Goal: Contribute content: Contribute content

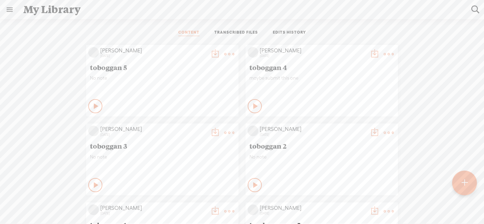
click at [464, 177] on t at bounding box center [465, 183] width 6 height 16
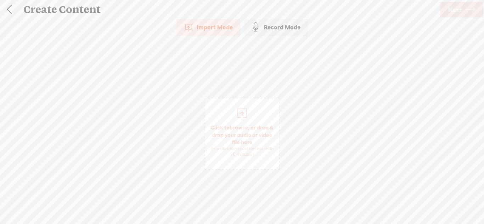
click at [275, 27] on div "Record Mode" at bounding box center [276, 27] width 64 height 18
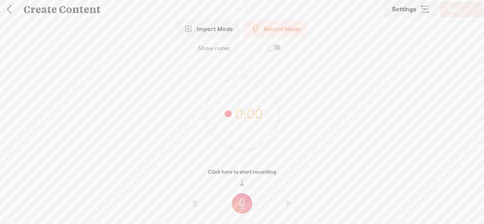
click at [243, 205] on t at bounding box center [242, 204] width 21 height 21
click at [243, 205] on t at bounding box center [242, 209] width 21 height 21
click at [244, 195] on t at bounding box center [242, 204] width 21 height 21
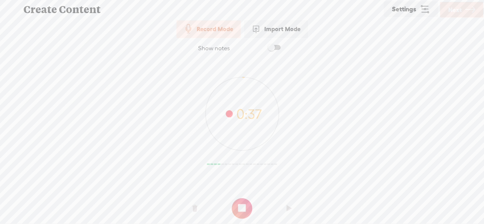
click at [244, 195] on div at bounding box center [242, 205] width 484 height 21
click at [239, 209] on t at bounding box center [242, 209] width 21 height 21
click at [238, 205] on t at bounding box center [242, 204] width 21 height 21
click at [238, 205] on t at bounding box center [242, 209] width 21 height 21
click at [243, 199] on t at bounding box center [242, 204] width 21 height 21
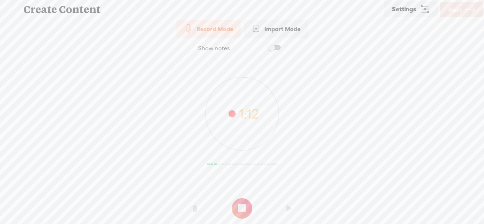
click at [242, 200] on t at bounding box center [242, 209] width 21 height 21
click at [448, 12] on span "Next" at bounding box center [454, 10] width 13 height 18
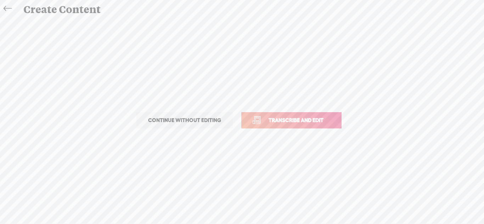
click at [333, 123] on link "Transcribe and edit" at bounding box center [291, 120] width 100 height 16
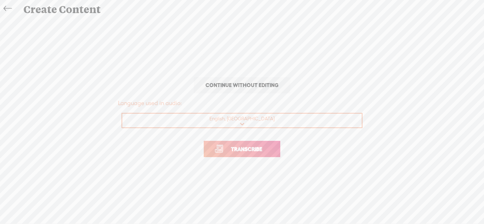
click at [254, 151] on span "Transcribe" at bounding box center [247, 149] width 46 height 8
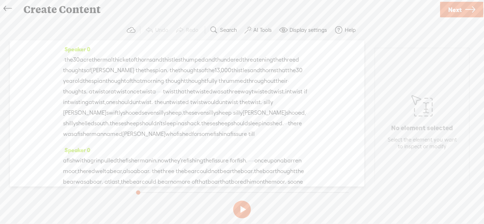
drag, startPoint x: 246, startPoint y: 133, endPoint x: 242, endPoint y: 134, distance: 3.6
click at [242, 134] on div "· the 30 acre thermal thicket of thorns and thistles thumped and thundered thre…" at bounding box center [187, 97] width 248 height 85
click at [190, 119] on span "Delete" at bounding box center [194, 117] width 17 height 7
drag, startPoint x: 281, startPoint y: 94, endPoint x: 267, endPoint y: 93, distance: 13.5
click at [267, 93] on div "· the 30 acre thermal thicket of thorns and thistles thumped and thundered thre…" at bounding box center [187, 97] width 248 height 85
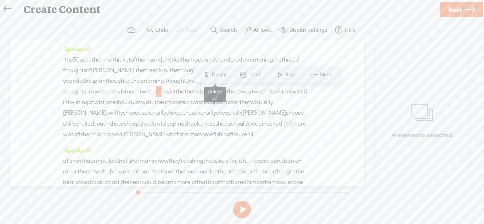
click at [220, 76] on span "Delete" at bounding box center [220, 74] width 17 height 7
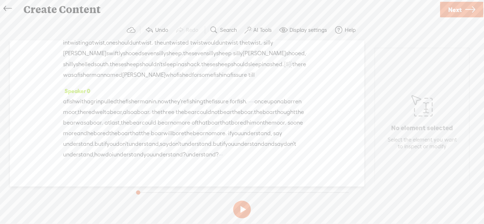
scroll to position [62, 0]
drag, startPoint x: 301, startPoint y: 105, endPoint x: 292, endPoint y: 106, distance: 8.6
click at [292, 106] on div "a fish with a grin pulled the fisherman in. now they're fishing the fissure · f…" at bounding box center [187, 126] width 248 height 64
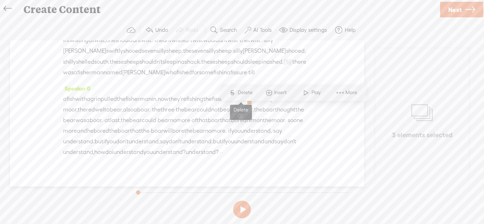
click at [242, 93] on span "Delete" at bounding box center [246, 92] width 17 height 7
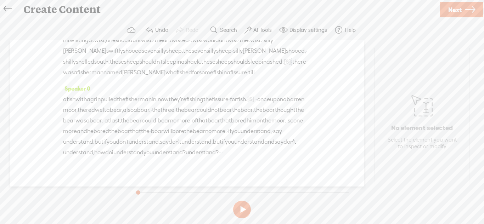
click at [256, 105] on span "·" at bounding box center [255, 99] width 1 height 11
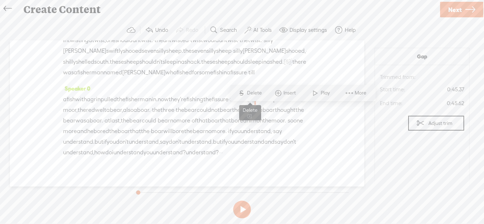
click at [252, 95] on span "Delete" at bounding box center [255, 93] width 17 height 7
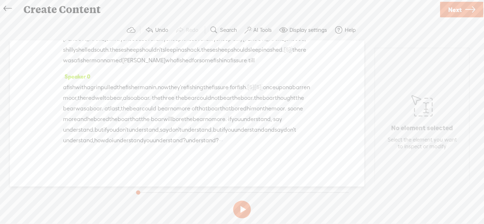
scroll to position [87, 0]
drag, startPoint x: 275, startPoint y: 150, endPoint x: 267, endPoint y: 150, distance: 7.8
click at [267, 146] on div "a fish with a grin pulled the fisherman in. now they're fishing the fissure · f…" at bounding box center [187, 114] width 248 height 64
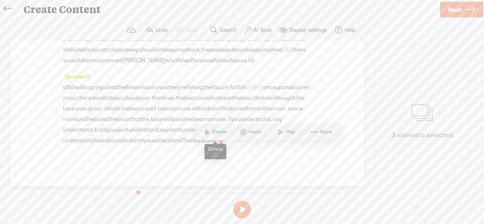
click at [217, 130] on span "Delete" at bounding box center [220, 132] width 17 height 7
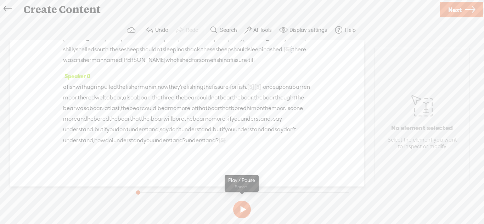
click at [241, 213] on button at bounding box center [242, 210] width 18 height 18
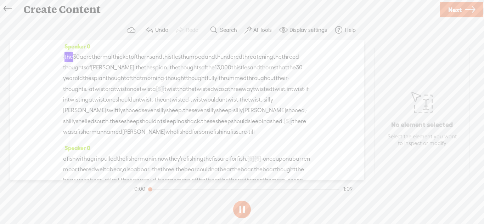
scroll to position [0, 0]
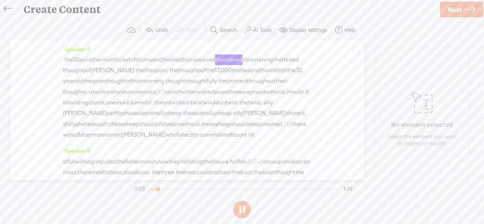
click at [241, 213] on button at bounding box center [242, 210] width 18 height 18
click at [454, 11] on span "Next" at bounding box center [454, 10] width 13 height 18
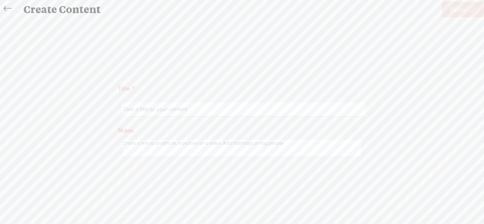
click at [317, 113] on input "text" at bounding box center [243, 110] width 243 height 14
type input "Tongue Twister gauntlet 1"
click at [456, 12] on span "Finish" at bounding box center [458, 10] width 16 height 18
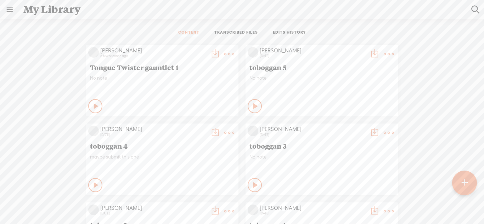
click at [472, 185] on div at bounding box center [465, 184] width 26 height 26
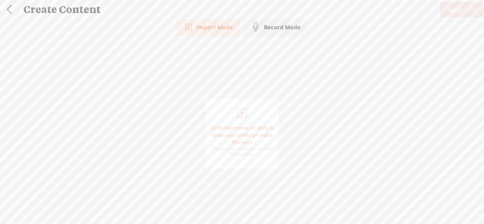
click at [279, 17] on div "Create Content" at bounding box center [228, 9] width 421 height 18
click at [279, 21] on div "Record Mode" at bounding box center [276, 27] width 64 height 18
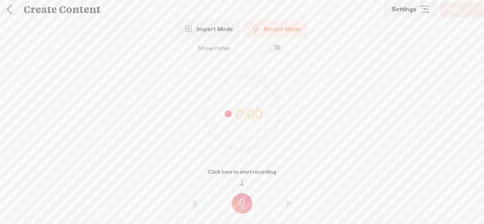
click at [242, 212] on t at bounding box center [242, 204] width 21 height 21
click at [242, 212] on t at bounding box center [242, 209] width 21 height 21
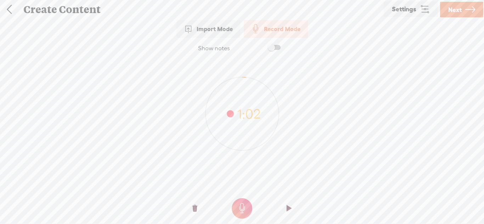
click at [242, 212] on t at bounding box center [242, 209] width 21 height 21
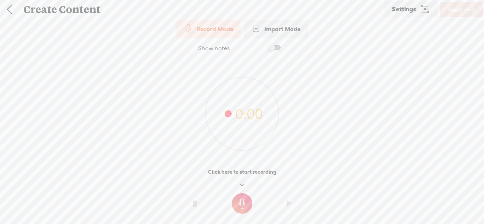
click at [246, 203] on t at bounding box center [242, 204] width 21 height 21
click at [246, 203] on t at bounding box center [242, 209] width 21 height 21
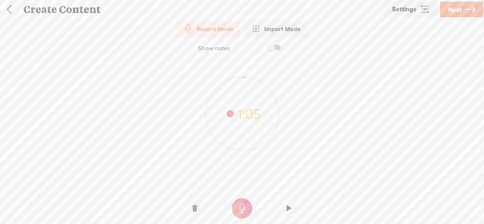
click at [460, 13] on span "Next" at bounding box center [454, 10] width 13 height 18
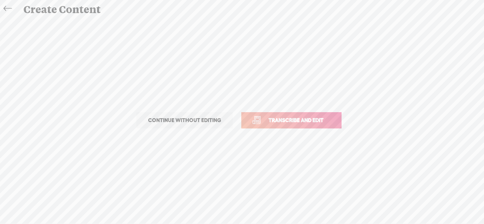
click at [313, 127] on link "Transcribe and edit" at bounding box center [291, 120] width 100 height 16
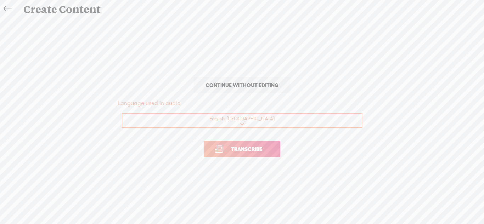
click at [270, 148] on link "Transcribe" at bounding box center [242, 149] width 77 height 16
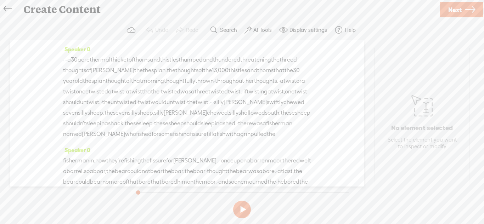
drag, startPoint x: 188, startPoint y: 111, endPoint x: 184, endPoint y: 110, distance: 3.6
click at [184, 110] on div "· · · a 30 acre thermal thicket of thorns and thistles thumped and thundered th…" at bounding box center [187, 97] width 248 height 85
click at [137, 96] on span "Delete" at bounding box center [136, 96] width 17 height 7
drag, startPoint x: 72, startPoint y: 60, endPoint x: 64, endPoint y: 58, distance: 8.7
click at [64, 58] on div "· · · a 30 acre thermal thicket of thorns and thistles thumped and thundered th…" at bounding box center [187, 97] width 248 height 85
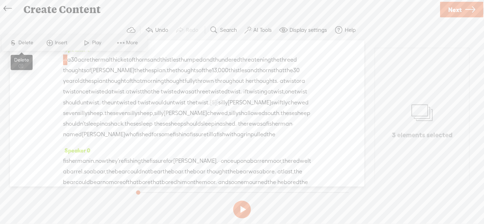
click at [32, 45] on span "Delete" at bounding box center [26, 42] width 17 height 7
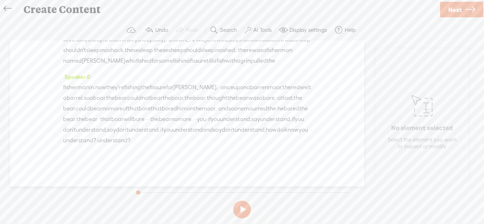
scroll to position [86, 0]
click at [213, 96] on div "fisherman in. now they're fishing the fissure for fisher. · · once upon a barre…" at bounding box center [187, 114] width 248 height 64
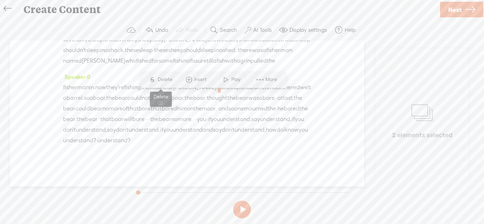
click at [167, 80] on span "Delete" at bounding box center [166, 79] width 17 height 7
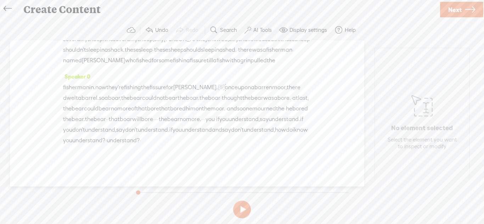
drag, startPoint x: 103, startPoint y: 140, endPoint x: 91, endPoint y: 139, distance: 12.5
click at [91, 139] on div "fisherman in. now they're fishing the fissure for fisher. [S] · · once upon a b…" at bounding box center [187, 114] width 248 height 64
click at [51, 140] on div "Speaker 0 [S] · · · a 30 acre thermal thicket of thorns and thistles thumped an…" at bounding box center [187, 113] width 354 height 146
click at [157, 125] on span "·" at bounding box center [157, 119] width 1 height 11
click at [155, 125] on span "·" at bounding box center [155, 119] width 1 height 11
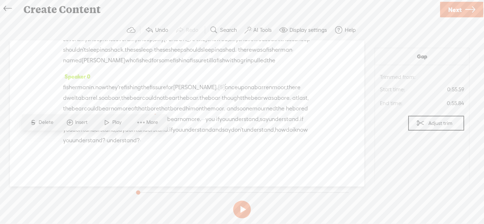
click at [156, 125] on span "·" at bounding box center [156, 119] width 1 height 11
drag, startPoint x: 97, startPoint y: 140, endPoint x: 89, endPoint y: 139, distance: 8.5
click at [89, 139] on div "fisherman in. now they're fishing the fissure for fisher. [S] · · once upon a b…" at bounding box center [187, 114] width 248 height 64
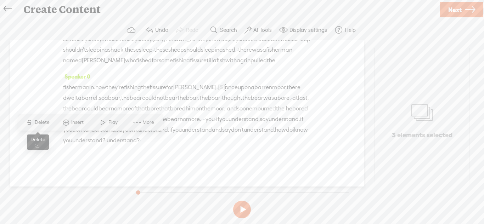
click at [43, 123] on span "Delete" at bounding box center [43, 122] width 17 height 7
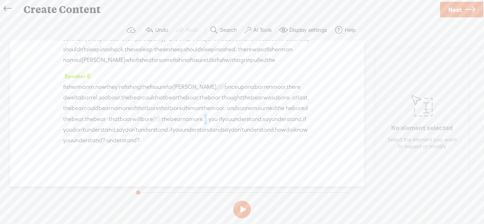
drag, startPoint x: 160, startPoint y: 140, endPoint x: 155, endPoint y: 139, distance: 5.3
click at [155, 139] on div "fisherman in. now they're fishing the fissure for fisher. [S] · · once upon a b…" at bounding box center [187, 114] width 248 height 65
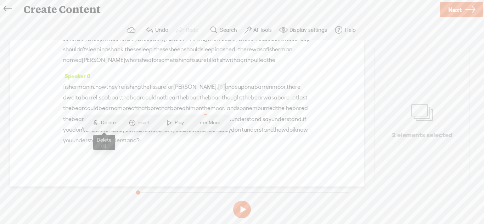
click at [110, 126] on span "Delete" at bounding box center [109, 122] width 17 height 7
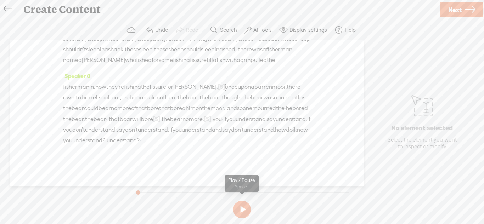
click at [240, 209] on button at bounding box center [242, 210] width 18 height 18
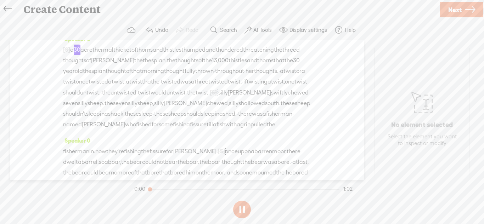
scroll to position [0, 0]
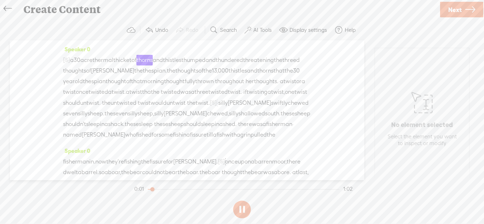
click at [240, 209] on button at bounding box center [242, 210] width 18 height 18
click at [457, 13] on span "Next" at bounding box center [454, 10] width 13 height 18
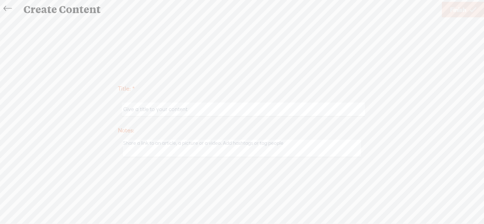
click at [307, 112] on input "text" at bounding box center [243, 110] width 243 height 14
type input "Tongue Twister gauntlet"
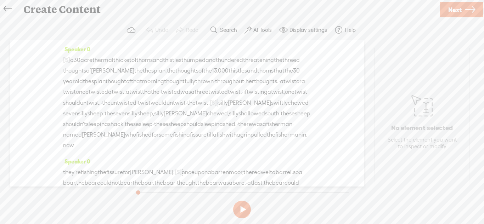
click at [458, 4] on span "Next" at bounding box center [454, 10] width 13 height 18
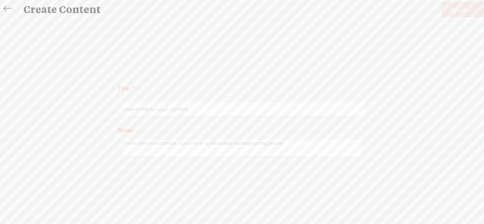
click at [220, 111] on input "text" at bounding box center [243, 110] width 243 height 14
type input "Tongue Twister gauntlet 2"
click at [451, 12] on span "Finish" at bounding box center [458, 10] width 16 height 18
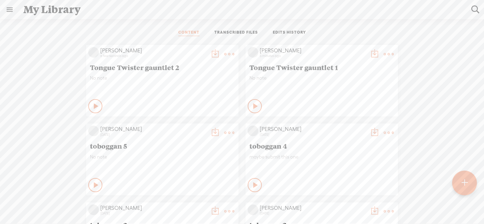
scroll to position [0, 0]
click at [460, 185] on div at bounding box center [464, 182] width 25 height 25
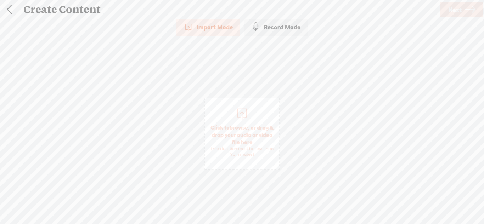
click at [284, 32] on div "Record Mode" at bounding box center [276, 27] width 64 height 18
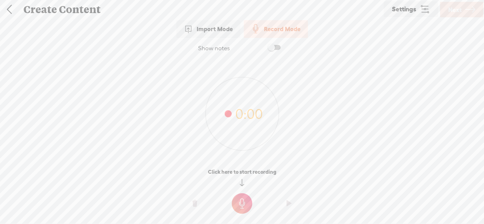
click at [247, 203] on t at bounding box center [242, 204] width 21 height 21
click at [246, 208] on t at bounding box center [242, 209] width 21 height 21
click at [235, 197] on t at bounding box center [242, 204] width 21 height 21
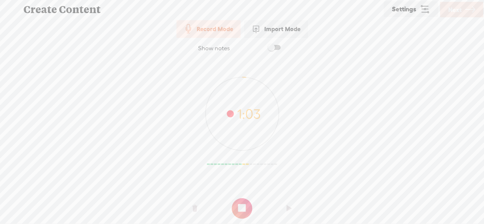
click at [236, 199] on o at bounding box center [242, 208] width 28 height 21
click at [242, 201] on t at bounding box center [242, 204] width 21 height 21
click at [242, 201] on t at bounding box center [242, 209] width 21 height 21
click at [239, 198] on t at bounding box center [242, 204] width 21 height 21
click at [239, 198] on o at bounding box center [242, 208] width 28 height 21
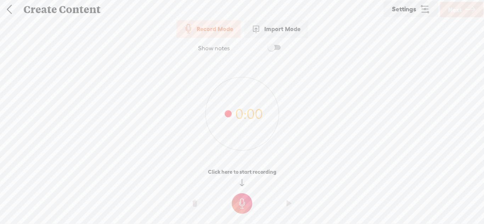
click at [239, 199] on t at bounding box center [242, 204] width 21 height 21
click at [239, 199] on t at bounding box center [242, 209] width 21 height 21
click at [240, 208] on t at bounding box center [242, 204] width 21 height 21
click at [240, 208] on t at bounding box center [242, 209] width 21 height 21
click at [238, 204] on t at bounding box center [242, 204] width 21 height 21
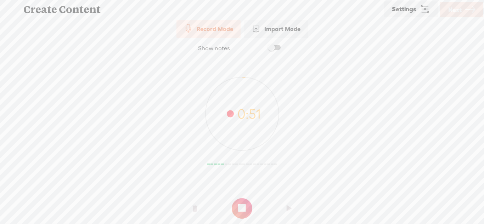
click at [238, 204] on t at bounding box center [242, 209] width 21 height 21
click at [245, 199] on t at bounding box center [242, 204] width 21 height 21
click at [245, 199] on t at bounding box center [242, 209] width 21 height 21
click at [234, 206] on t at bounding box center [242, 204] width 21 height 21
click at [234, 206] on t at bounding box center [242, 209] width 21 height 21
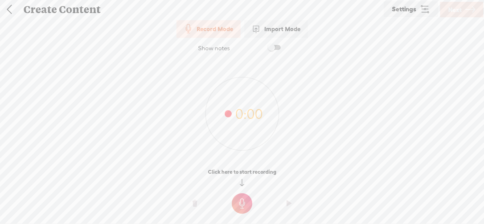
click at [245, 207] on t at bounding box center [242, 204] width 21 height 21
click at [245, 207] on t at bounding box center [242, 209] width 21 height 21
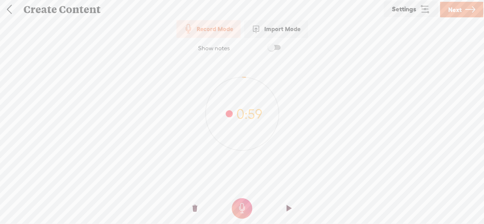
click at [450, 10] on span "Next" at bounding box center [454, 10] width 13 height 18
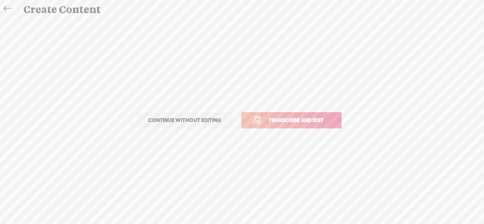
click at [328, 124] on span "Transcribe and edit" at bounding box center [296, 120] width 70 height 8
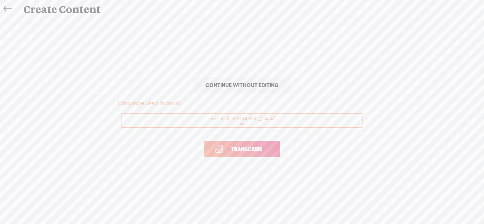
click at [267, 147] on span "Transcribe" at bounding box center [247, 149] width 46 height 8
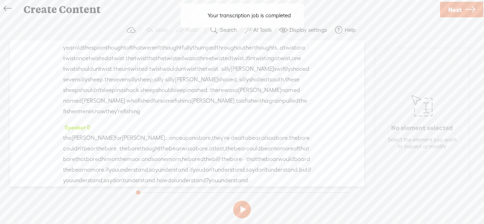
scroll to position [35, 0]
click at [120, 147] on div "the fisher for fisher. · · once upon a bore, they're · dealt a bear, also a bor…" at bounding box center [187, 157] width 248 height 53
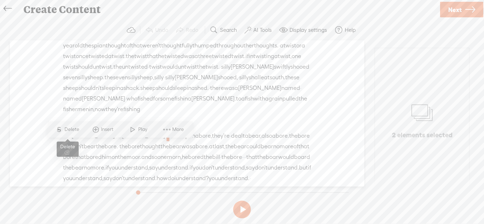
click at [75, 130] on span "Delete" at bounding box center [73, 129] width 17 height 7
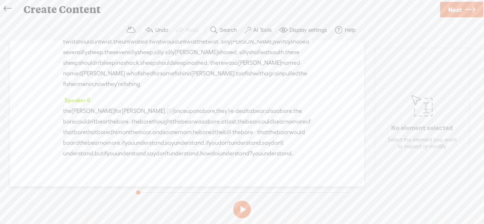
scroll to position [65, 0]
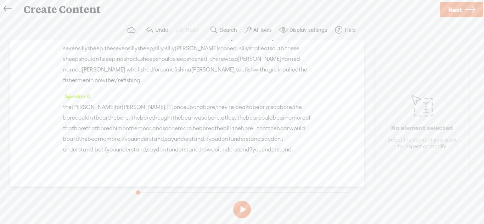
drag, startPoint x: 110, startPoint y: 151, endPoint x: 105, endPoint y: 150, distance: 4.7
click at [105, 150] on div "the fisher for fisher. [S] · · once upon a bore, they're · dealt a bear, also a…" at bounding box center [187, 129] width 248 height 54
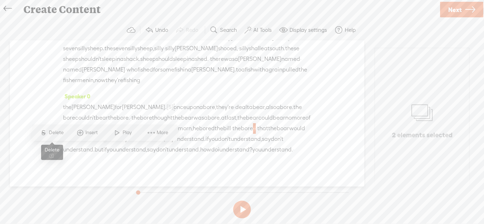
click at [57, 134] on span "Delete" at bounding box center [57, 132] width 17 height 7
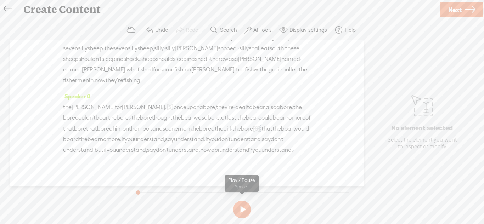
click at [253, 205] on section at bounding box center [242, 209] width 218 height 23
click at [240, 206] on button at bounding box center [242, 210] width 18 height 18
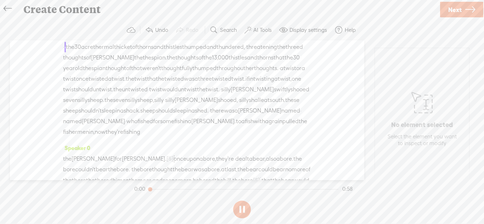
scroll to position [0, 0]
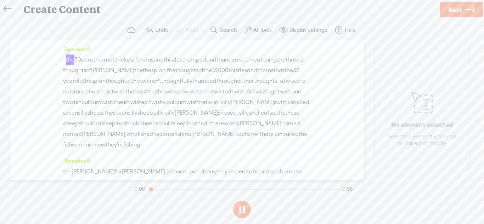
click at [240, 206] on button at bounding box center [242, 210] width 18 height 18
drag, startPoint x: 68, startPoint y: 62, endPoint x: 65, endPoint y: 60, distance: 3.8
click at [65, 60] on div "· · the 30 acre thermal thicket of thorns and thistles thumped and thundered, ·…" at bounding box center [187, 103] width 248 height 96
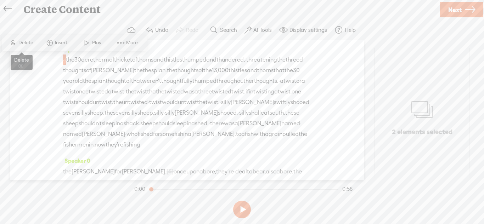
click at [20, 41] on span "Delete" at bounding box center [26, 42] width 17 height 7
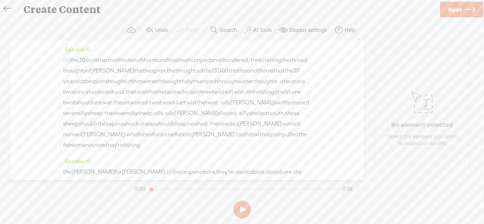
click at [251, 61] on span "·" at bounding box center [249, 60] width 1 height 11
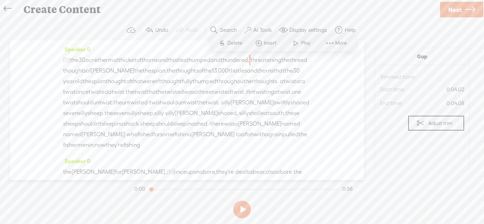
click at [336, 98] on div "Speaker 0 [S] · · the 30 acre thermal thicket of thorns and thistles thumped an…" at bounding box center [187, 110] width 354 height 140
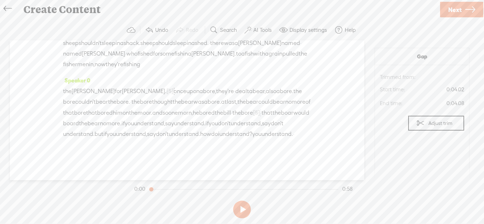
scroll to position [102, 0]
click at [244, 207] on button at bounding box center [242, 210] width 18 height 18
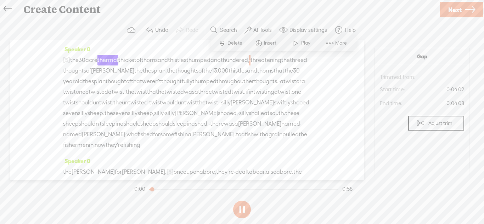
scroll to position [0, 0]
click at [244, 207] on button at bounding box center [242, 210] width 18 height 18
click at [238, 119] on span "·" at bounding box center [238, 113] width 1 height 11
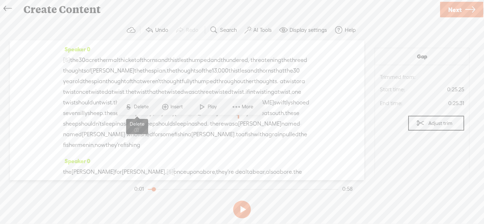
click at [135, 108] on span "Delete" at bounding box center [142, 107] width 17 height 7
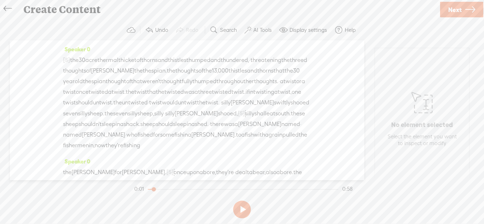
click at [279, 87] on span "·" at bounding box center [279, 81] width 1 height 11
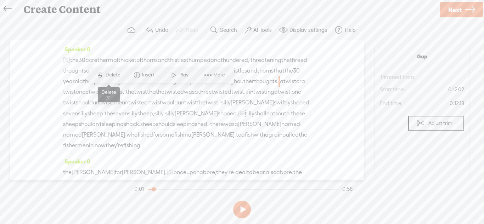
click at [114, 77] on span "Delete" at bounding box center [114, 75] width 17 height 7
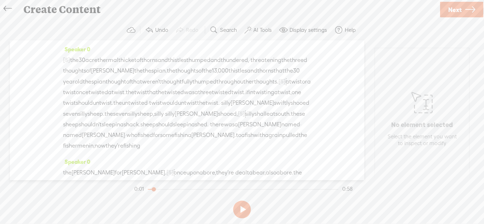
click at [220, 108] on span "·" at bounding box center [220, 103] width 1 height 11
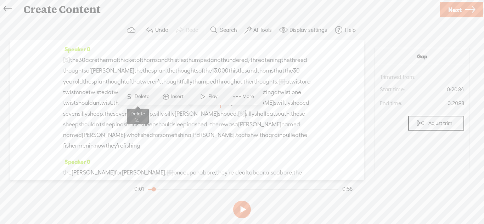
click at [141, 97] on span "Delete" at bounding box center [143, 96] width 17 height 7
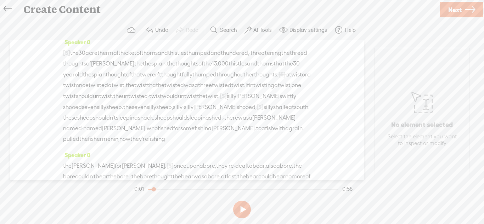
scroll to position [7, 0]
click at [251, 53] on span "·" at bounding box center [249, 53] width 1 height 11
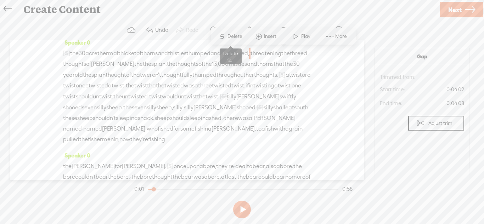
click at [230, 39] on span "Delete" at bounding box center [236, 36] width 17 height 7
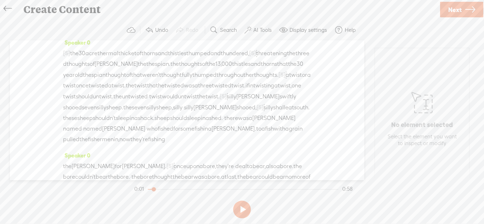
scroll to position [5, 0]
click at [245, 206] on button at bounding box center [242, 210] width 18 height 18
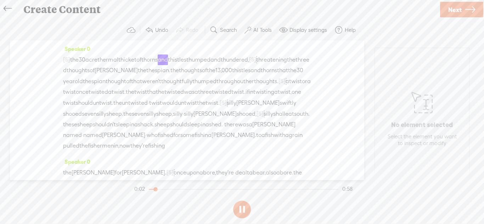
scroll to position [0, 0]
click at [238, 208] on button at bounding box center [242, 210] width 18 height 18
click at [82, 138] on span "named" at bounding box center [72, 135] width 19 height 11
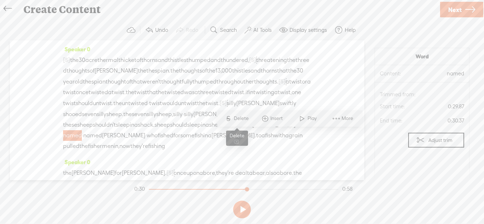
click at [239, 118] on span "Delete" at bounding box center [242, 118] width 17 height 7
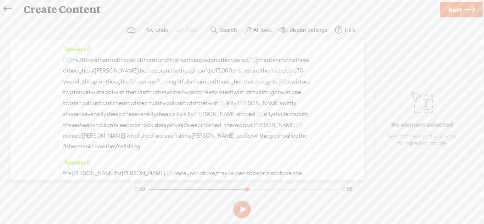
click at [148, 109] on span "·" at bounding box center [148, 103] width 1 height 11
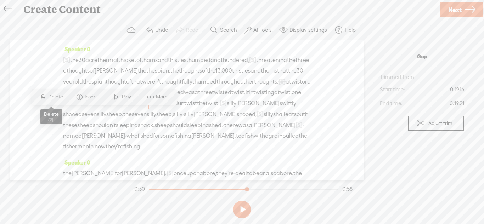
click at [65, 101] on span "S Delete" at bounding box center [50, 97] width 35 height 13
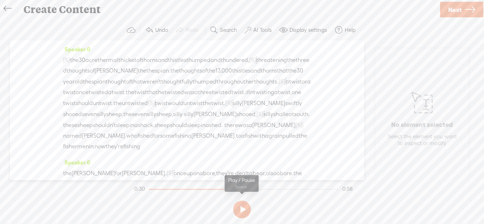
click at [243, 204] on button at bounding box center [242, 210] width 18 height 18
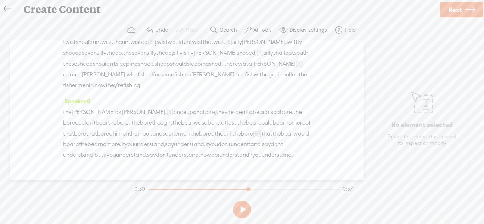
scroll to position [62, 0]
click at [234, 117] on span "·" at bounding box center [234, 112] width 1 height 11
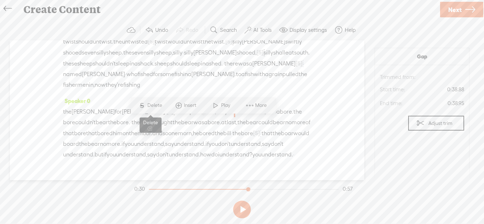
click at [153, 107] on span "Delete" at bounding box center [155, 105] width 17 height 7
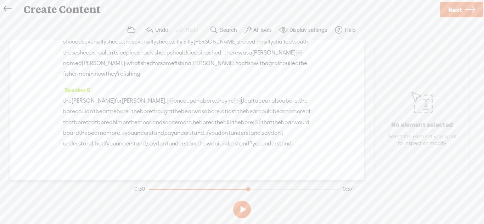
scroll to position [73, 0]
click at [131, 117] on span "·" at bounding box center [130, 111] width 1 height 11
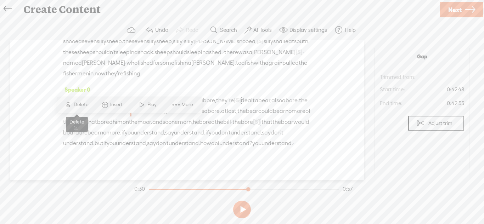
click at [83, 108] on span "S Delete" at bounding box center [76, 105] width 35 height 13
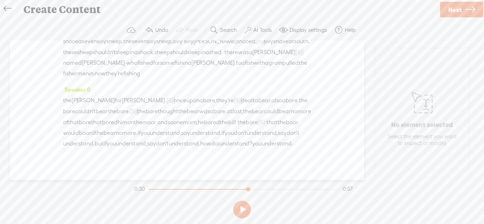
click at [236, 128] on span "·" at bounding box center [236, 122] width 1 height 11
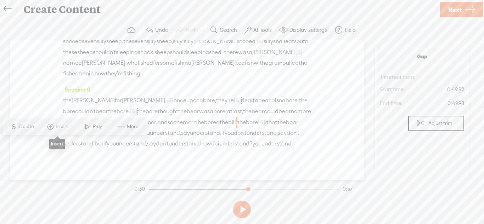
click at [62, 129] on span "Insert" at bounding box center [63, 126] width 14 height 7
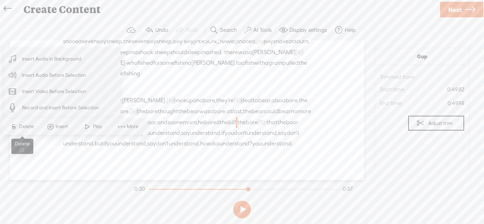
click at [26, 126] on span "Delete" at bounding box center [27, 126] width 17 height 7
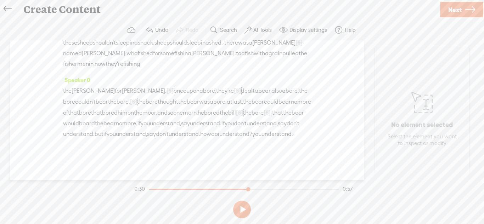
scroll to position [86, 0]
click at [236, 203] on button at bounding box center [242, 210] width 18 height 18
click at [240, 206] on button at bounding box center [242, 210] width 18 height 18
click at [293, 140] on span "·" at bounding box center [293, 134] width 1 height 11
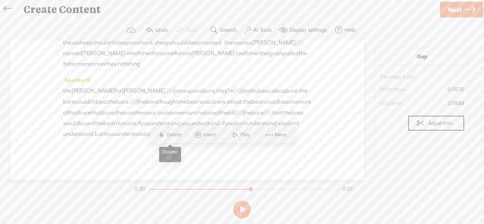
click at [180, 135] on span "Delete" at bounding box center [175, 135] width 17 height 7
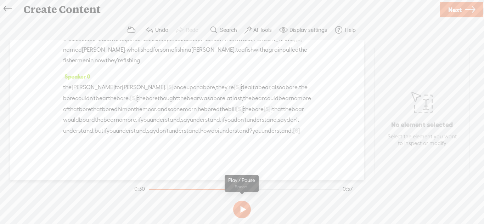
click at [244, 218] on button at bounding box center [242, 210] width 18 height 18
click at [242, 215] on button at bounding box center [242, 210] width 18 height 18
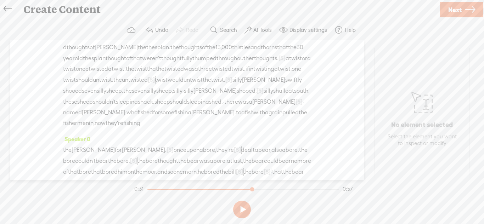
scroll to position [22, 0]
click at [224, 108] on span "·" at bounding box center [223, 103] width 1 height 11
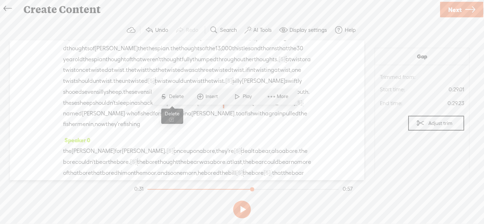
click at [184, 92] on span "S Delete" at bounding box center [171, 96] width 35 height 13
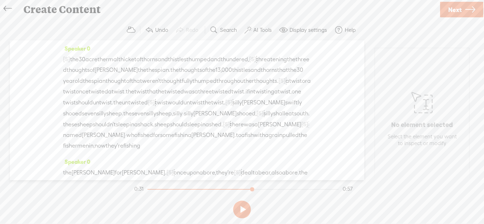
scroll to position [0, 0]
click at [183, 120] on span "·" at bounding box center [183, 114] width 1 height 11
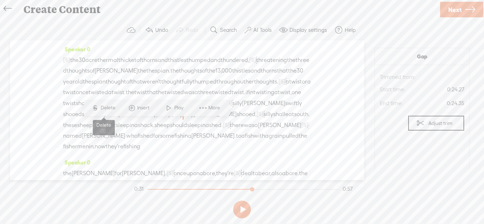
click at [115, 108] on span "Delete" at bounding box center [109, 108] width 17 height 7
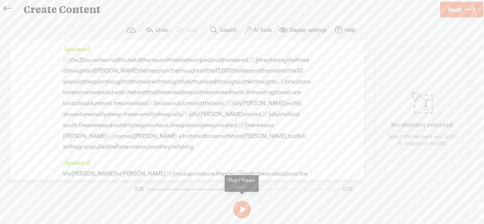
click at [245, 204] on button at bounding box center [242, 210] width 18 height 18
click at [177, 142] on span "·" at bounding box center [177, 136] width 1 height 11
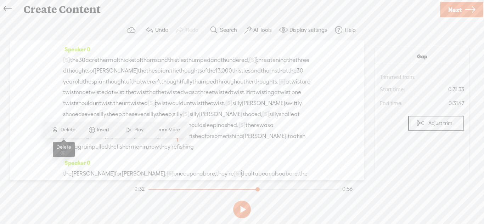
click at [74, 128] on span "Delete" at bounding box center [69, 130] width 17 height 7
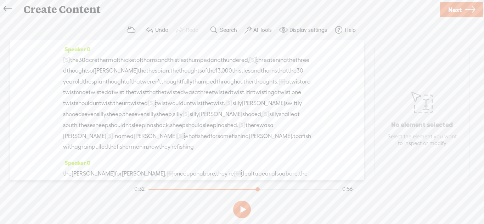
click at [113, 142] on span "·" at bounding box center [113, 136] width 1 height 11
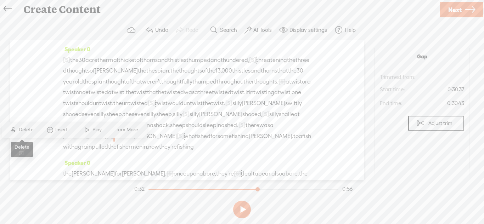
click at [23, 134] on span "S Delete" at bounding box center [21, 130] width 35 height 13
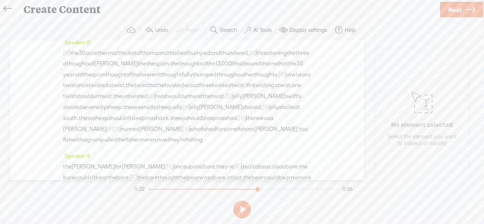
scroll to position [7, 0]
click at [246, 208] on button at bounding box center [242, 210] width 18 height 18
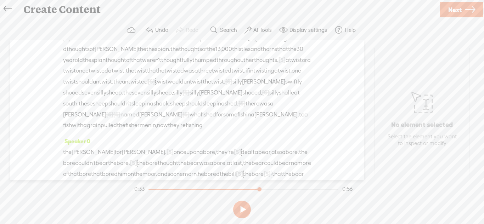
scroll to position [0, 0]
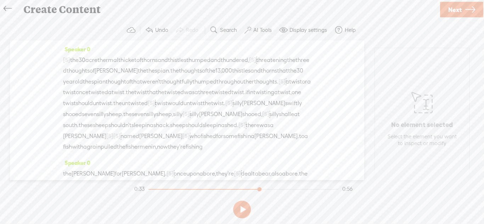
click at [445, 12] on link "Next" at bounding box center [461, 10] width 43 height 16
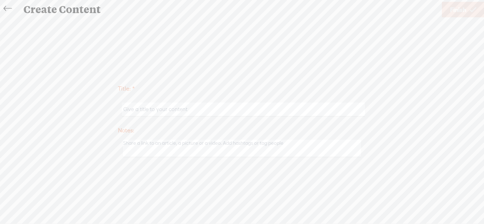
click at [287, 105] on input "text" at bounding box center [243, 110] width 243 height 14
type input "Tongue Twister gauntlet 3"
click at [457, 11] on span "Finish" at bounding box center [458, 10] width 16 height 18
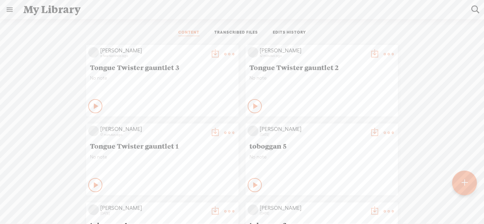
click at [228, 55] on t at bounding box center [229, 54] width 10 height 10
click at [196, 128] on link "Download as..." at bounding box center [195, 127] width 71 height 16
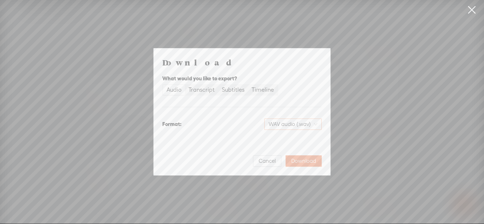
click at [291, 120] on span "WAV audio (.wav)" at bounding box center [293, 124] width 49 height 11
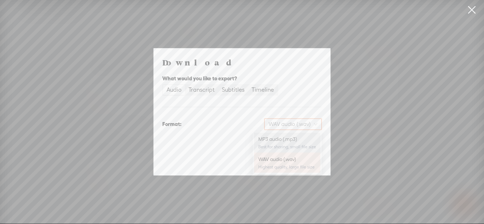
click at [280, 141] on div "MP3 audio (.mp3)" at bounding box center [287, 139] width 58 height 7
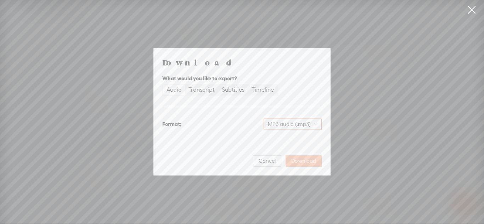
click at [306, 158] on span "Download" at bounding box center [303, 161] width 25 height 7
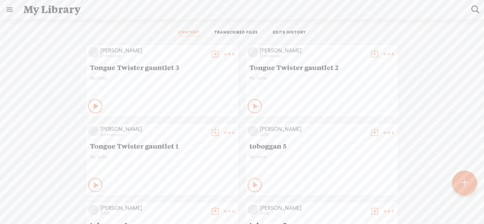
click at [459, 183] on div at bounding box center [464, 183] width 25 height 25
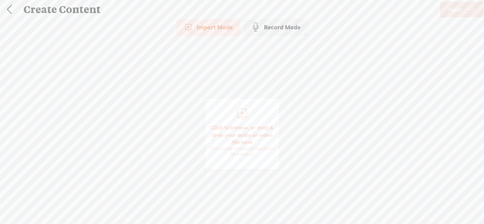
click at [273, 33] on div "Record Mode" at bounding box center [276, 27] width 64 height 18
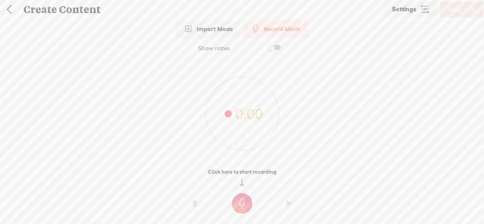
click at [247, 203] on t at bounding box center [242, 204] width 21 height 21
click at [247, 203] on t at bounding box center [242, 209] width 21 height 21
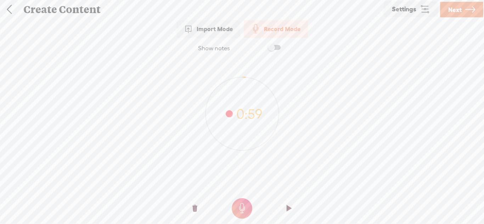
click at [244, 203] on t at bounding box center [242, 209] width 21 height 21
click at [289, 202] on t at bounding box center [289, 208] width 5 height 21
click at [240, 205] on t at bounding box center [242, 209] width 21 height 21
click at [293, 202] on o at bounding box center [289, 208] width 28 height 21
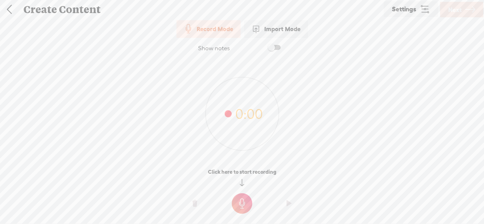
click at [249, 197] on t at bounding box center [242, 204] width 21 height 21
click at [248, 201] on t at bounding box center [242, 209] width 21 height 21
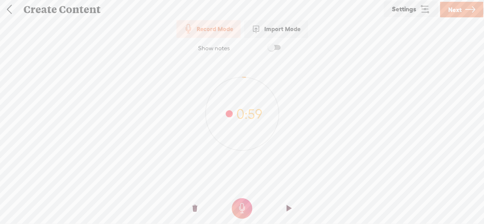
click at [292, 206] on o at bounding box center [289, 208] width 28 height 21
click at [460, 10] on span "Next" at bounding box center [454, 10] width 13 height 18
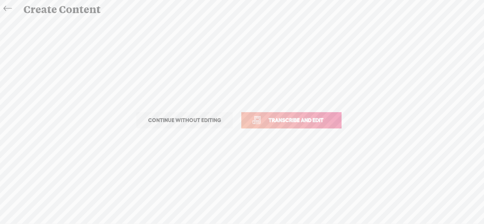
click at [324, 121] on span "Transcribe and edit" at bounding box center [296, 120] width 70 height 8
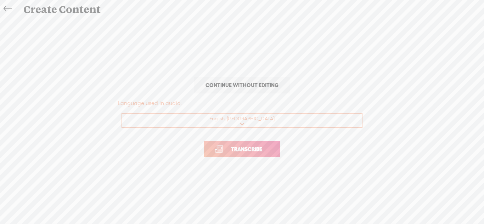
click at [271, 149] on link "Transcribe" at bounding box center [242, 149] width 77 height 16
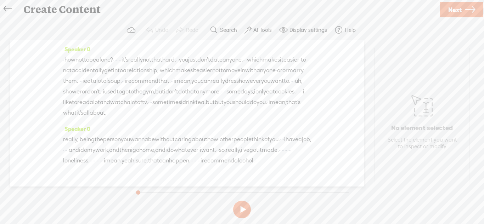
scroll to position [41, 0]
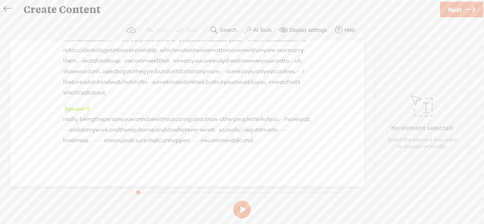
drag, startPoint x: 179, startPoint y: 183, endPoint x: 175, endPoint y: 177, distance: 7.5
click at [175, 177] on div "Speaker 0 · how not to be alone? · · · · · · it's really not that hard. · · you…" at bounding box center [187, 113] width 354 height 146
click at [168, 167] on div "Speaker 0 · how not to be alone? · · · · · · it's really not that hard. · · you…" at bounding box center [187, 113] width 354 height 146
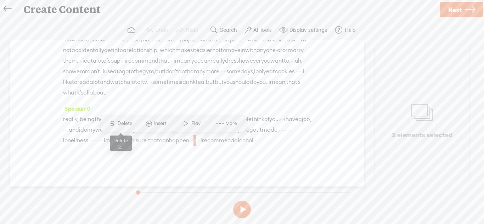
click at [118, 121] on span "Delete" at bounding box center [126, 123] width 17 height 7
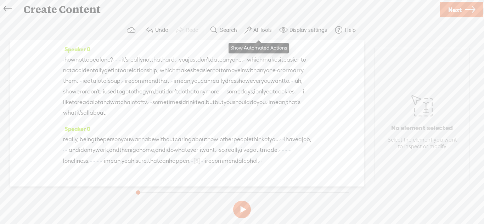
click at [256, 28] on label "AI Tools" at bounding box center [262, 30] width 18 height 7
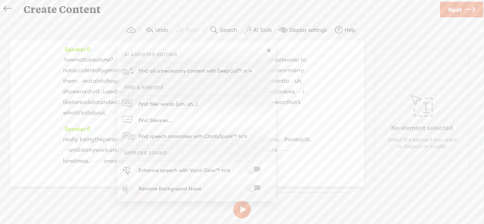
click at [259, 169] on span at bounding box center [254, 169] width 13 height 5
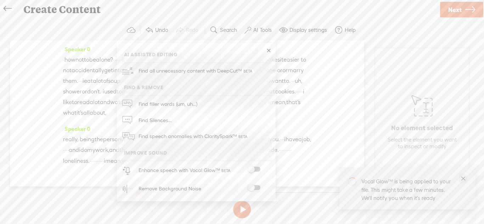
click at [463, 180] on icon "close" at bounding box center [463, 178] width 5 height 5
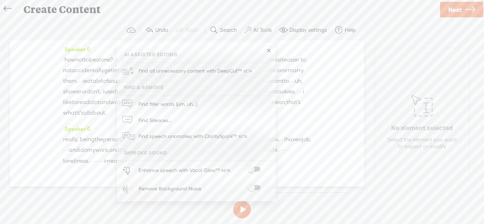
click at [270, 51] on link at bounding box center [268, 50] width 7 height 7
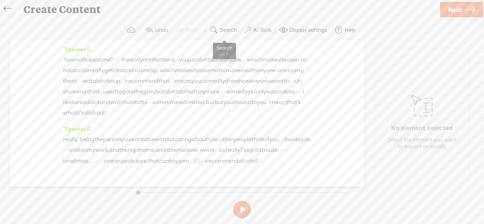
click at [234, 34] on button "Search" at bounding box center [224, 30] width 35 height 14
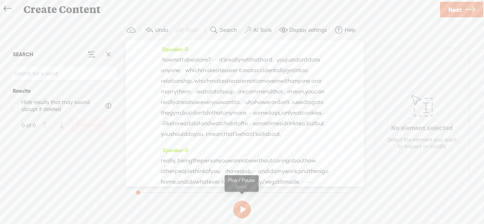
click at [238, 208] on button at bounding box center [242, 210] width 18 height 18
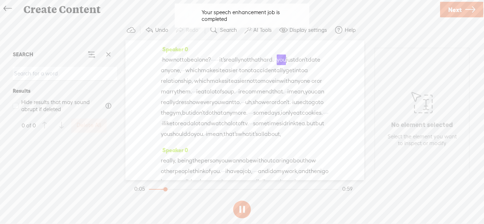
click at [218, 62] on span "·" at bounding box center [217, 60] width 1 height 11
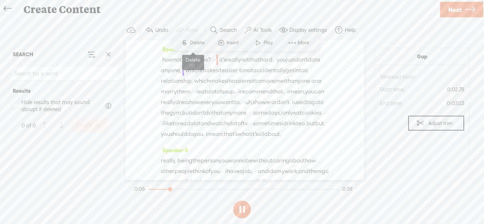
click at [197, 45] on span "Delete" at bounding box center [198, 42] width 17 height 7
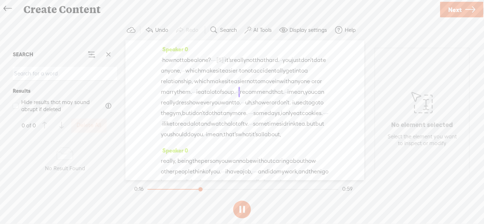
drag, startPoint x: 317, startPoint y: 94, endPoint x: 321, endPoint y: 94, distance: 3.9
click at [321, 94] on div "· how not to be alone? · · · · [S] · · it's really not that hard. · · you just …" at bounding box center [245, 97] width 168 height 85
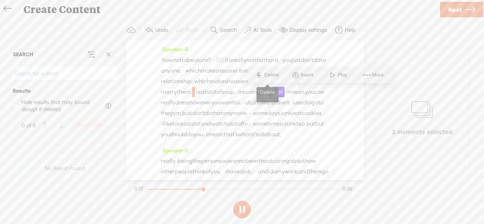
click at [279, 76] on span "Delete" at bounding box center [272, 75] width 17 height 7
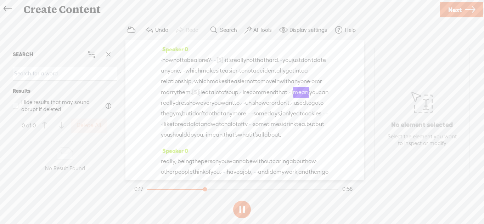
click at [289, 98] on span "·" at bounding box center [289, 92] width 1 height 11
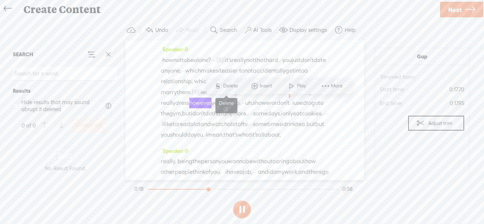
click at [232, 84] on span "Delete" at bounding box center [231, 86] width 17 height 7
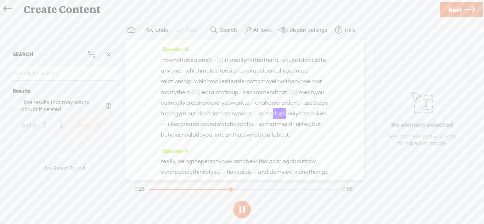
click at [253, 119] on span "·" at bounding box center [253, 113] width 1 height 11
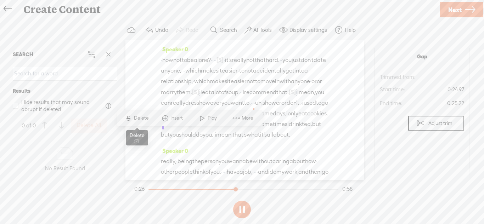
click at [150, 120] on span "Delete" at bounding box center [142, 118] width 17 height 7
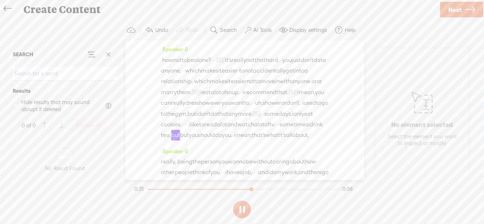
click at [276, 130] on span "·" at bounding box center [275, 124] width 1 height 11
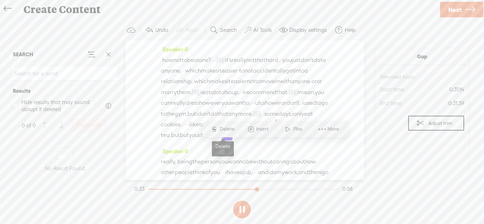
click at [222, 128] on span "Delete" at bounding box center [228, 129] width 17 height 7
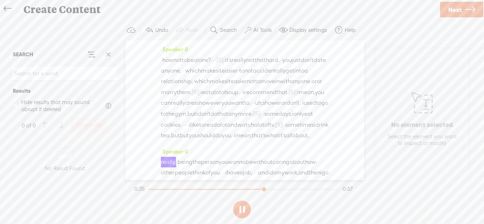
scroll to position [82, 0]
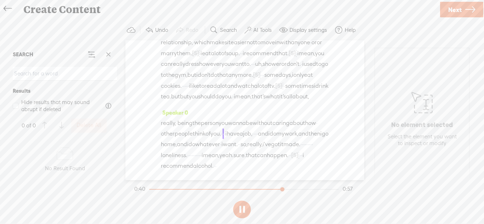
click at [316, 121] on span "·" at bounding box center [316, 123] width 1 height 11
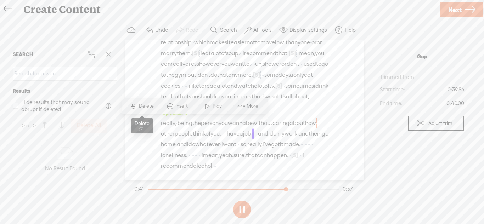
click at [151, 107] on span "Delete" at bounding box center [147, 106] width 17 height 7
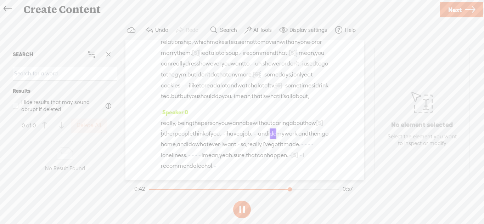
click at [223, 129] on span "·" at bounding box center [221, 134] width 1 height 11
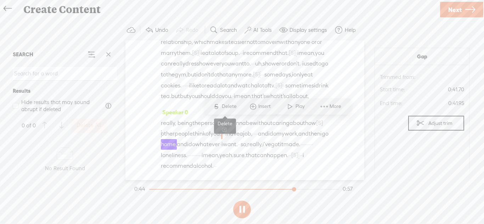
click at [233, 107] on span "Delete" at bounding box center [230, 106] width 17 height 7
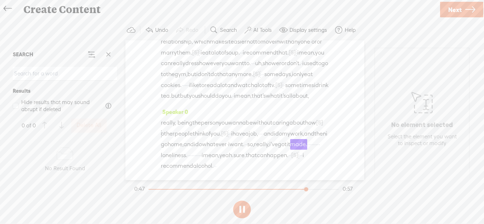
click at [245, 147] on span "·" at bounding box center [245, 144] width 1 height 11
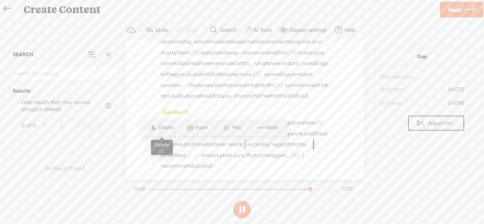
click at [175, 130] on span "S Delete" at bounding box center [161, 128] width 35 height 13
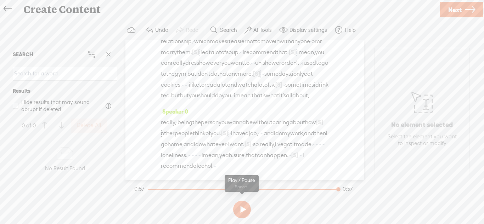
click at [243, 207] on button at bounding box center [242, 210] width 18 height 18
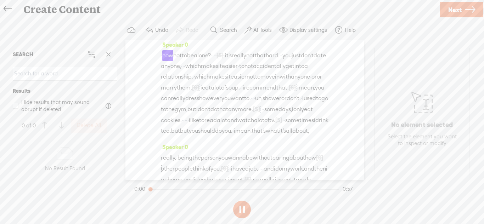
scroll to position [0, 0]
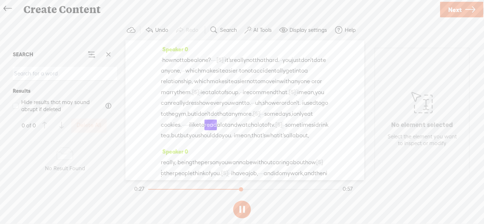
click at [260, 119] on span "·" at bounding box center [260, 114] width 1 height 11
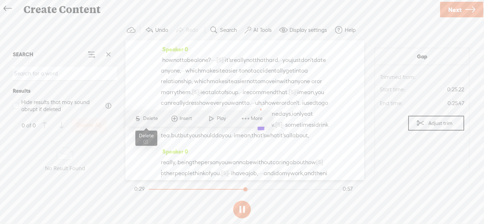
click at [156, 120] on span "Delete" at bounding box center [151, 118] width 17 height 7
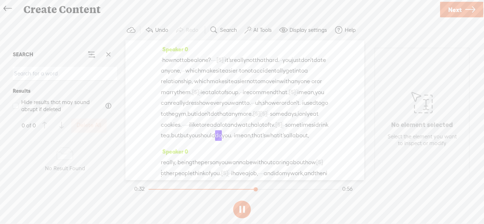
click at [284, 130] on span "·" at bounding box center [283, 125] width 1 height 11
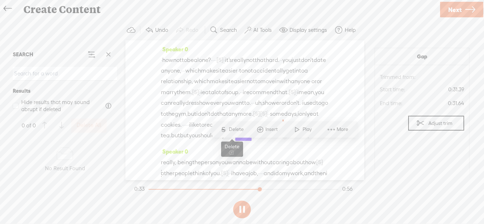
click at [243, 129] on span "Delete" at bounding box center [237, 129] width 17 height 7
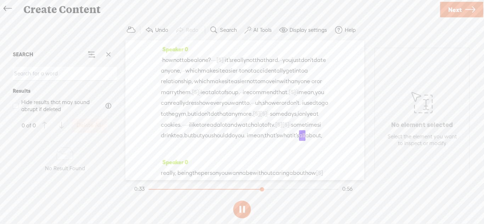
click at [247, 141] on span "·" at bounding box center [246, 135] width 1 height 11
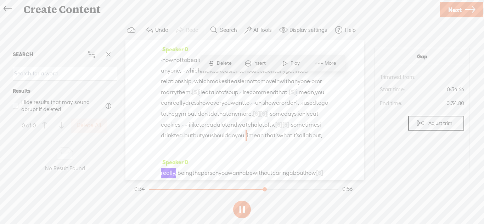
scroll to position [83, 0]
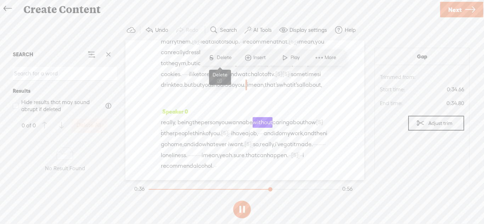
click at [222, 58] on span "Delete" at bounding box center [225, 57] width 17 height 7
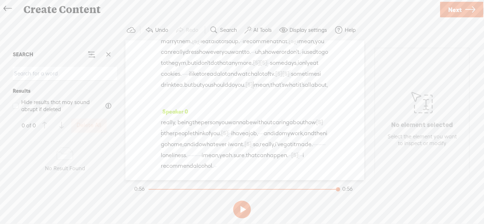
click at [457, 14] on span "Next" at bounding box center [454, 10] width 13 height 18
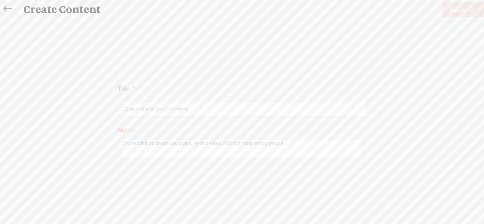
click at [334, 109] on input "text" at bounding box center [243, 110] width 243 height 14
type input "Monologue 1"
click at [453, 13] on span "Finish" at bounding box center [458, 10] width 16 height 18
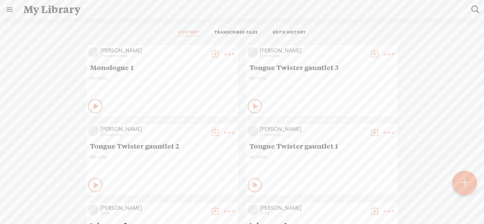
click at [228, 55] on t at bounding box center [229, 54] width 10 height 10
click at [196, 130] on link "Download as..." at bounding box center [195, 127] width 71 height 16
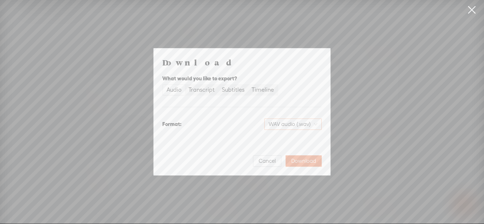
click at [268, 121] on div "WAV audio (.wav)" at bounding box center [292, 124] width 57 height 11
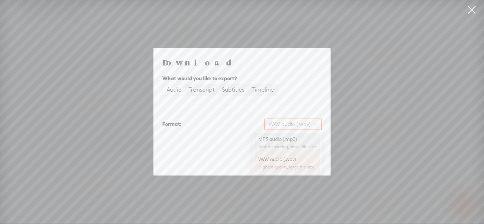
click at [273, 142] on div "MP3 audio (.mp3)" at bounding box center [287, 139] width 58 height 7
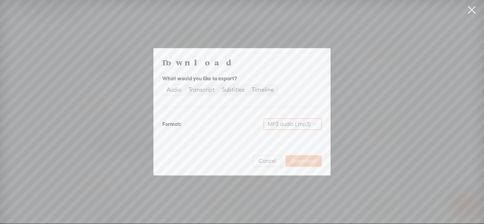
click at [298, 158] on span "Download" at bounding box center [303, 161] width 25 height 7
